Goal: Task Accomplishment & Management: Use online tool/utility

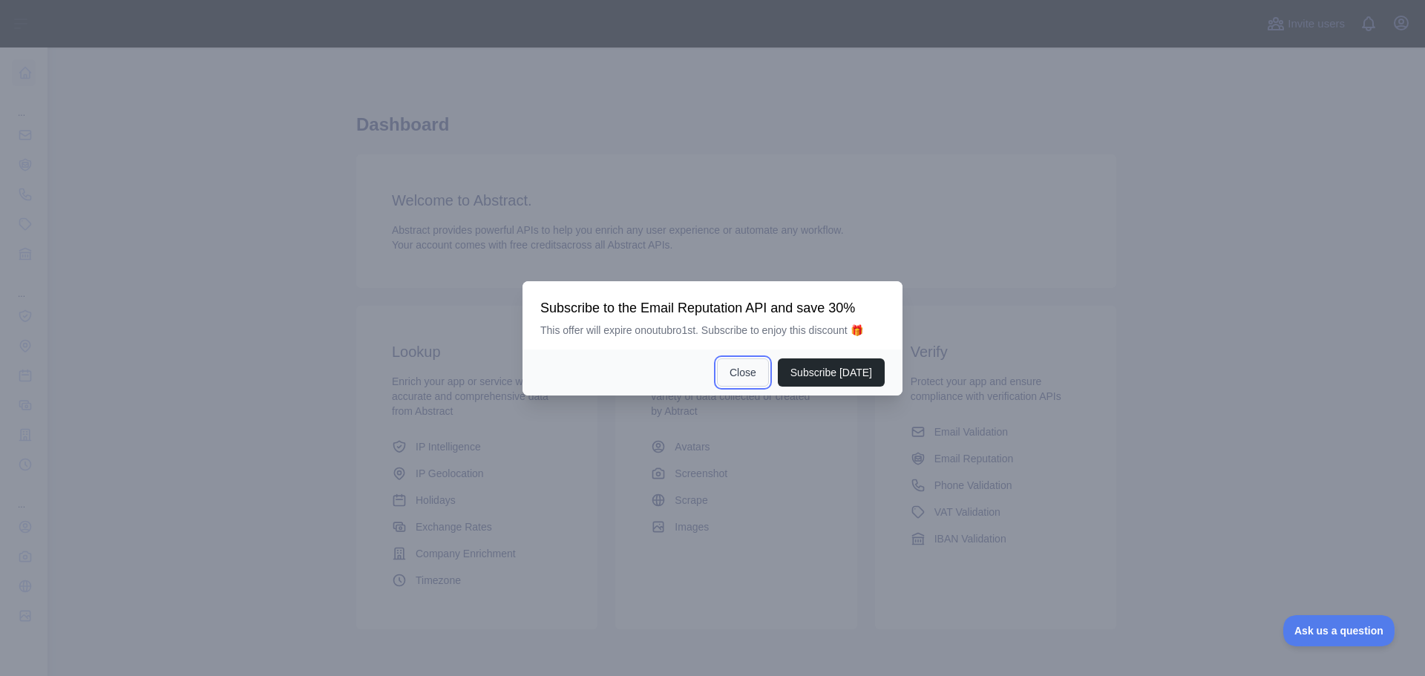
click at [759, 370] on button "Close" at bounding box center [743, 372] width 52 height 28
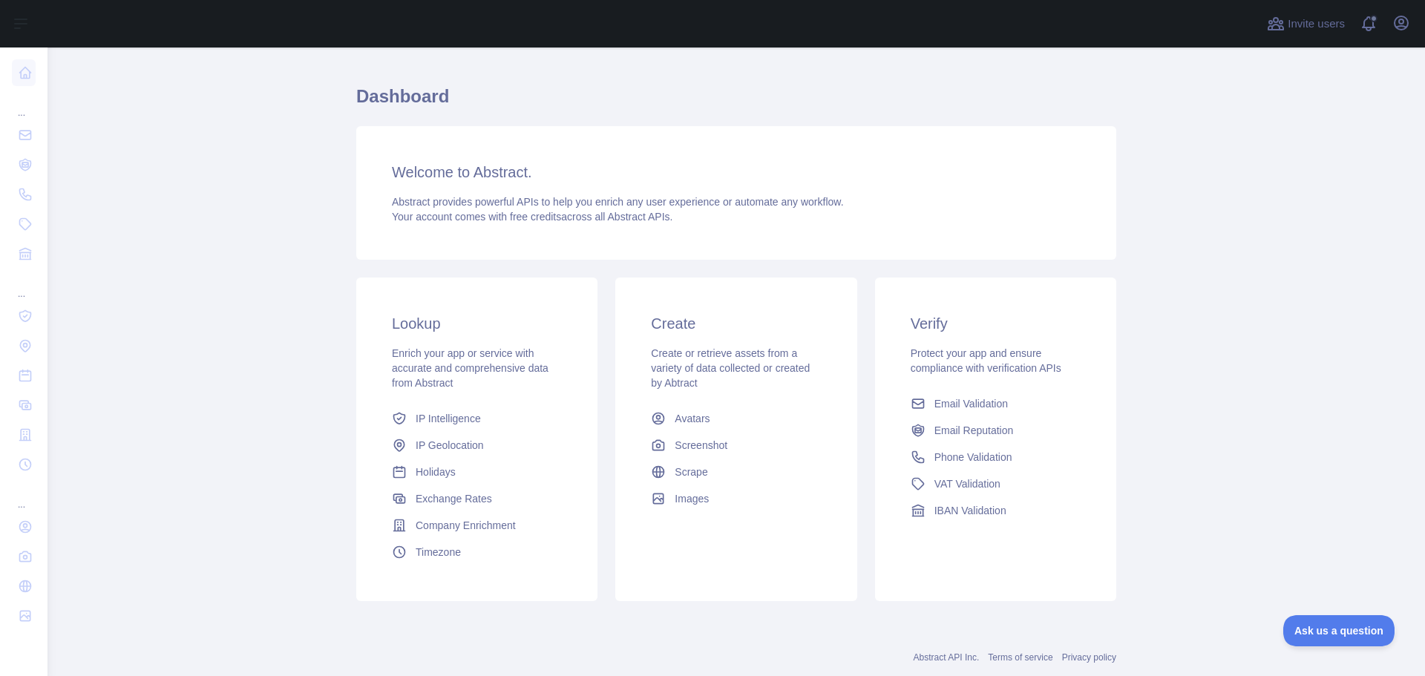
scroll to position [63, 0]
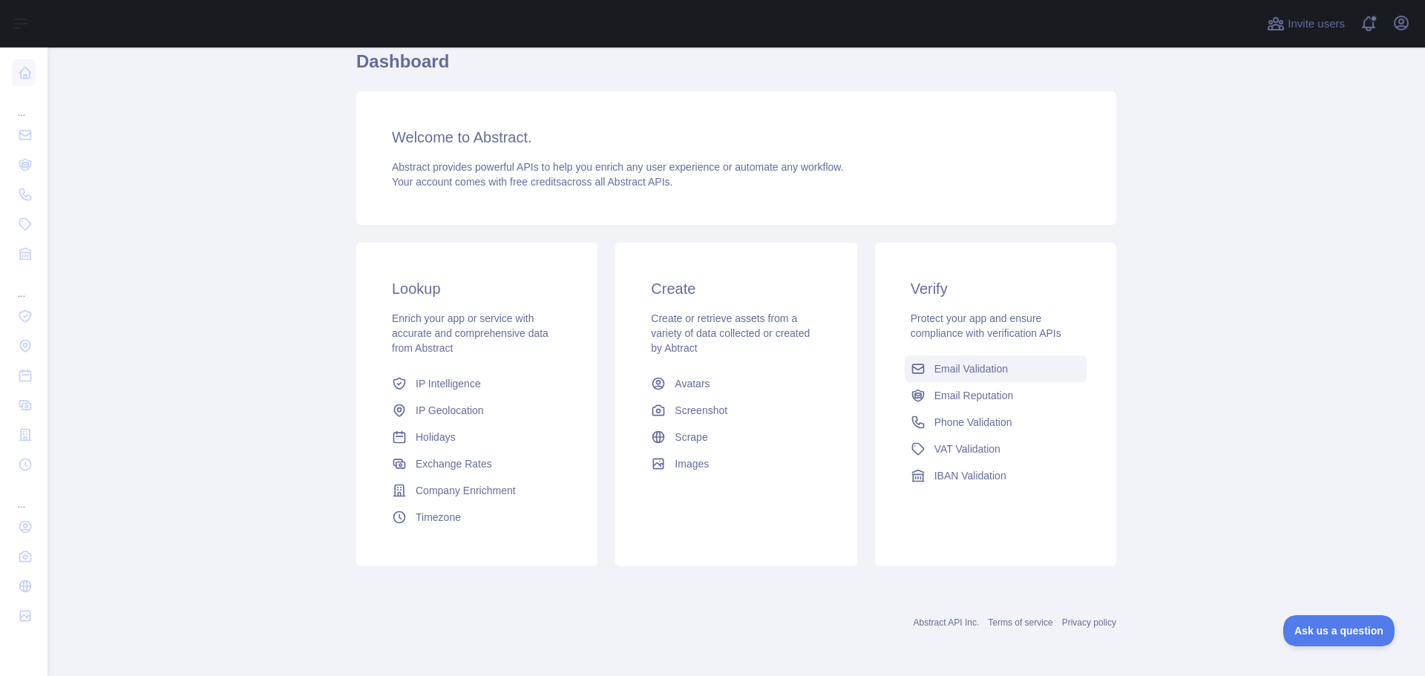
click at [1014, 362] on link "Email Validation" at bounding box center [996, 369] width 182 height 27
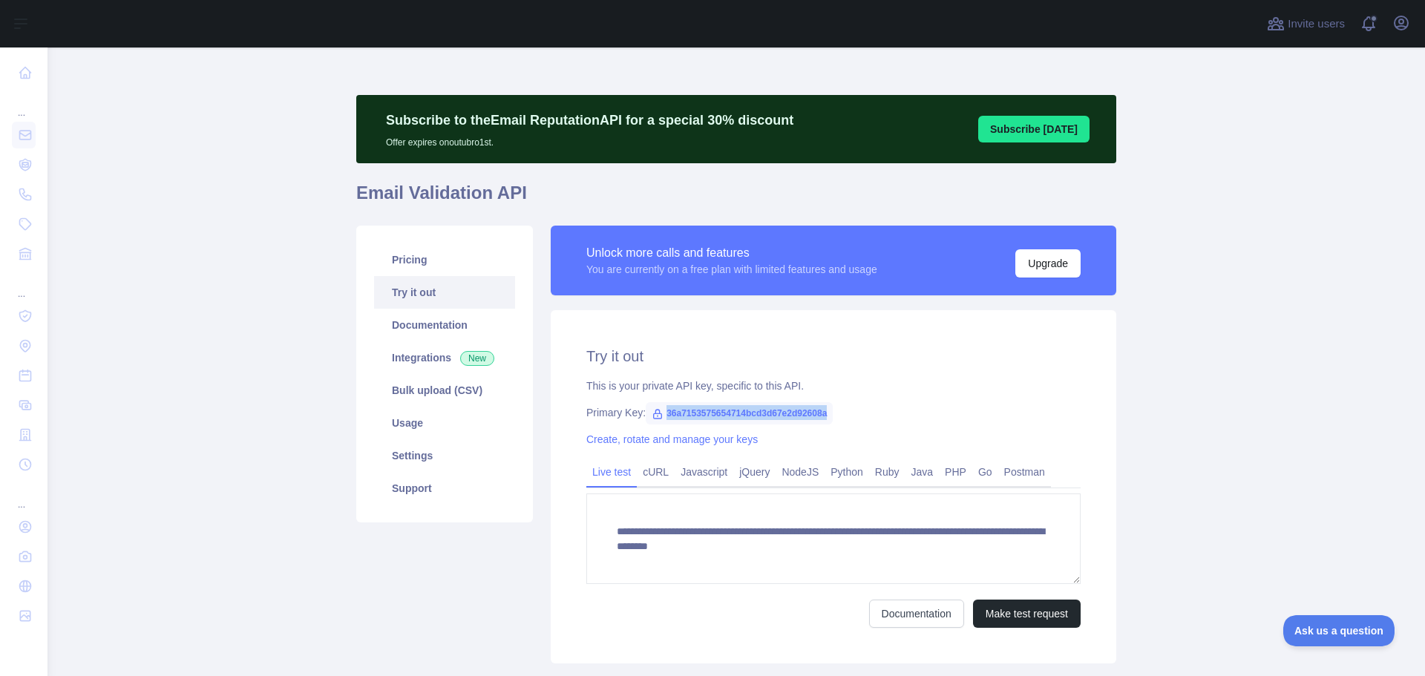
drag, startPoint x: 824, startPoint y: 412, endPoint x: 661, endPoint y: 416, distance: 162.6
click at [655, 416] on span "36a7153575654714bcd3d67e2d92608a" at bounding box center [739, 413] width 187 height 22
copy span "36a7153575654714bcd3d67e2d92608a"
click at [1038, 132] on button "Subscribe [DATE]" at bounding box center [1033, 129] width 111 height 27
